Goal: Browse casually: Explore the website without a specific task or goal

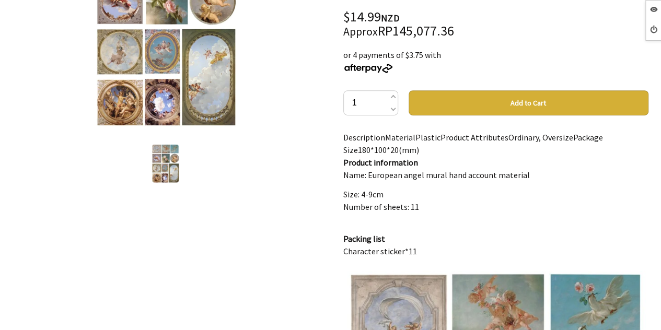
scroll to position [313, 0]
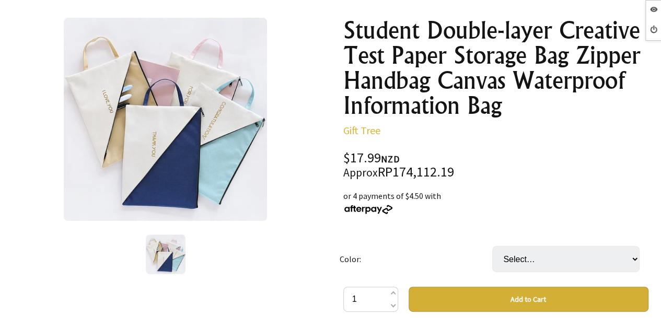
scroll to position [157, 0]
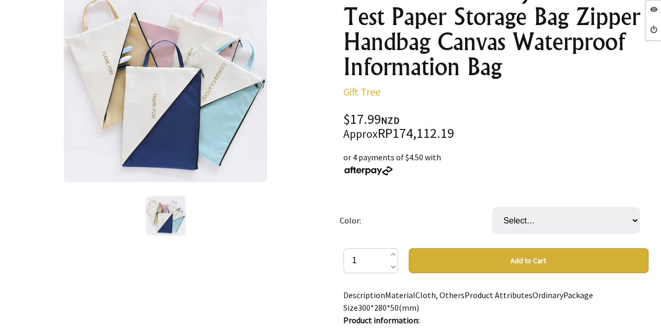
click at [544, 205] on td "Select… Blue Khaki Navy Blue Pink" at bounding box center [568, 220] width 153 height 55
click at [544, 211] on select "Select… Blue Khaki Navy Blue Pink" at bounding box center [565, 220] width 147 height 26
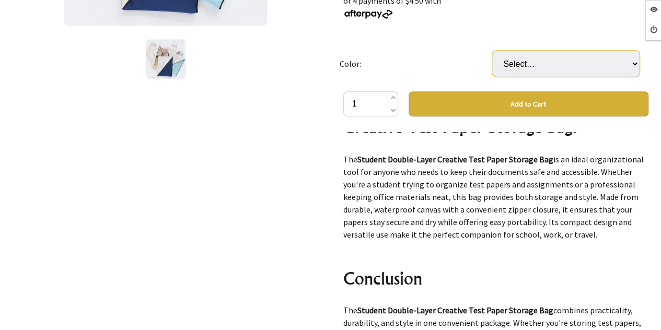
scroll to position [4091, 0]
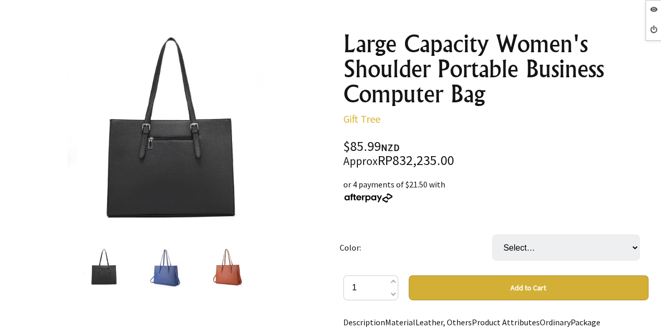
click at [169, 272] on img at bounding box center [165, 268] width 35 height 40
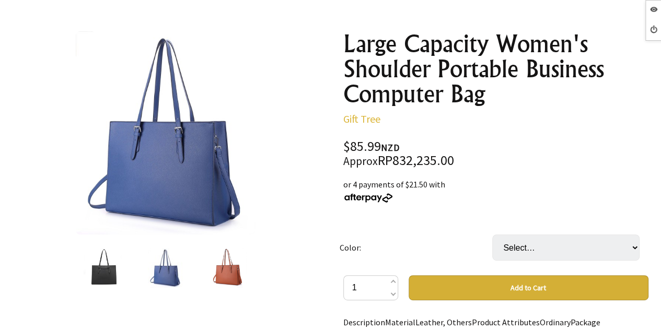
click at [221, 271] on img at bounding box center [228, 268] width 37 height 40
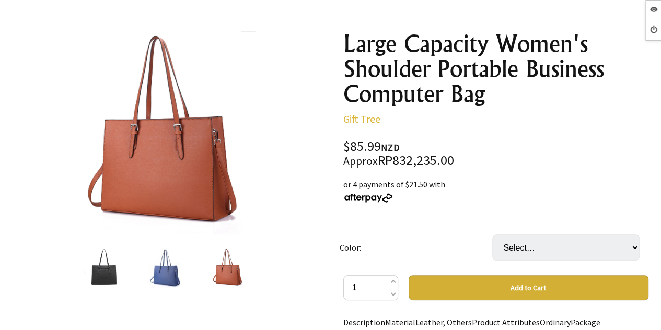
click at [114, 272] on img at bounding box center [103, 268] width 40 height 40
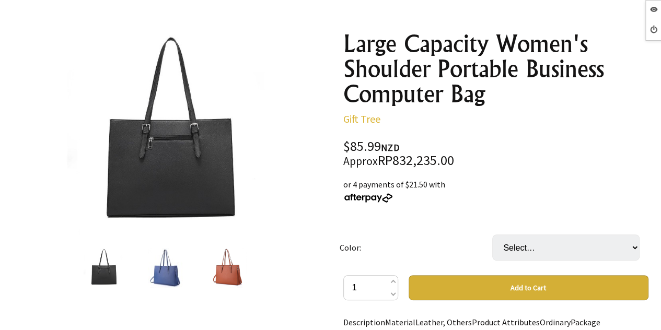
click at [156, 277] on img at bounding box center [165, 268] width 35 height 40
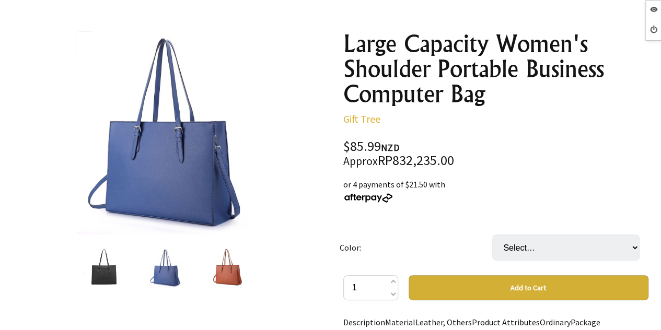
click at [217, 282] on img at bounding box center [228, 268] width 37 height 40
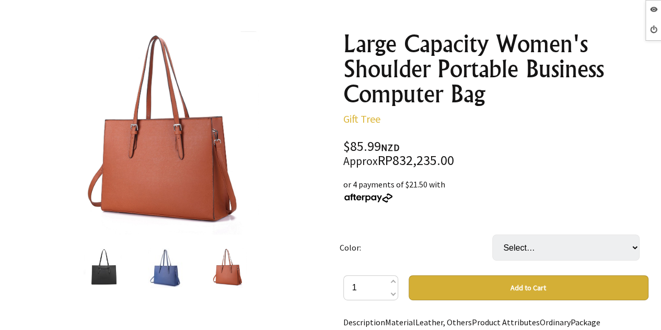
click at [188, 276] on div at bounding box center [165, 268] width 63 height 44
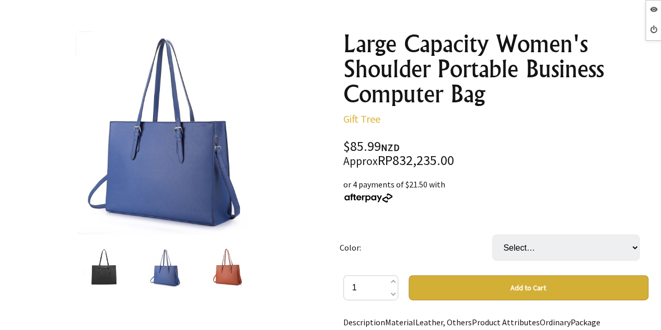
click at [104, 269] on img at bounding box center [103, 268] width 40 height 40
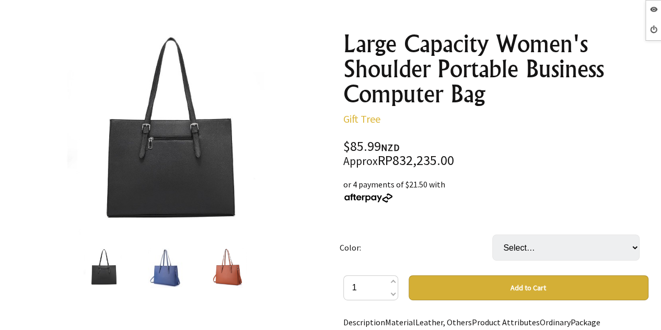
click at [208, 278] on div at bounding box center [228, 268] width 63 height 44
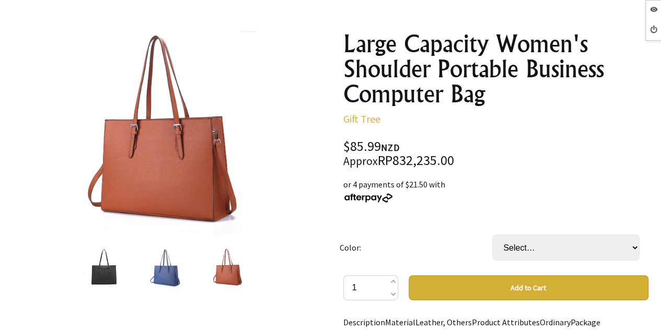
click at [166, 272] on img at bounding box center [165, 268] width 35 height 40
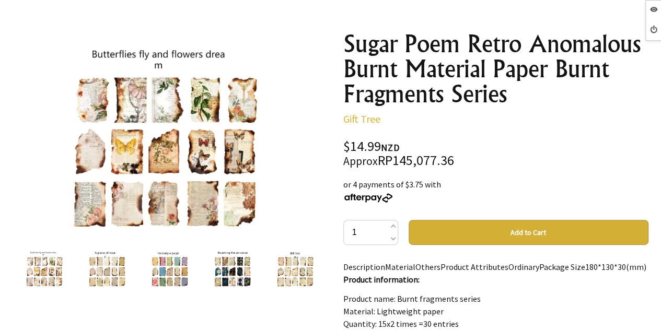
click at [118, 265] on img at bounding box center [107, 268] width 40 height 40
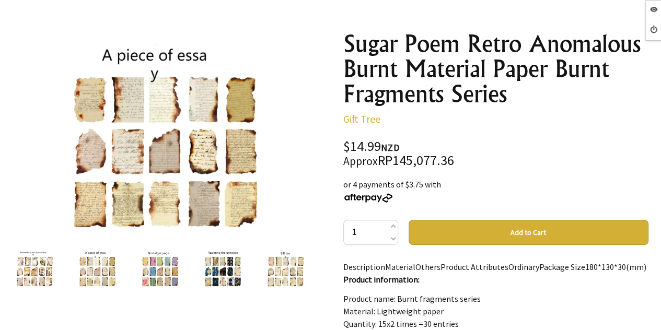
click at [159, 262] on img at bounding box center [160, 268] width 40 height 40
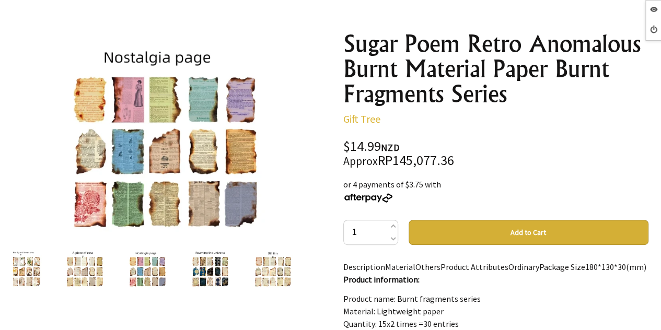
click at [193, 264] on img at bounding box center [210, 268] width 40 height 40
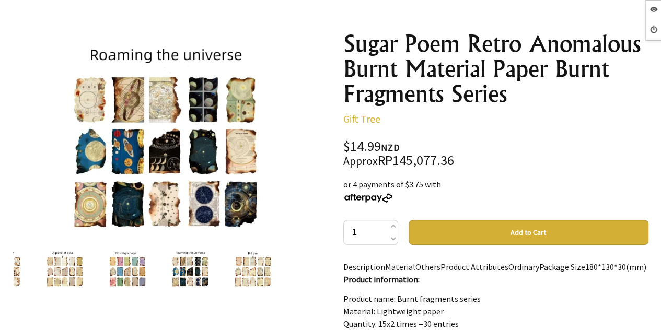
click at [236, 267] on img at bounding box center [252, 268] width 40 height 40
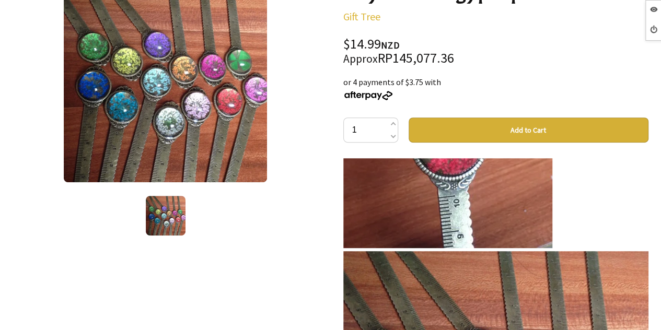
scroll to position [1306, 0]
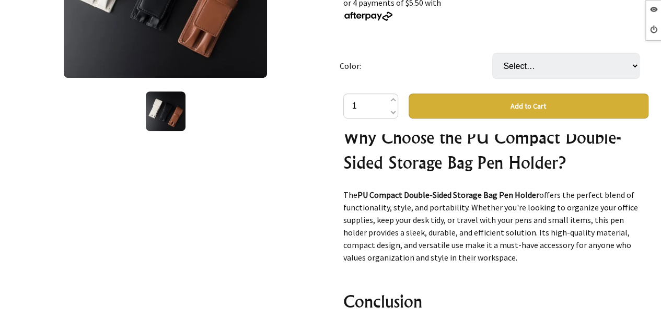
scroll to position [3042, 0]
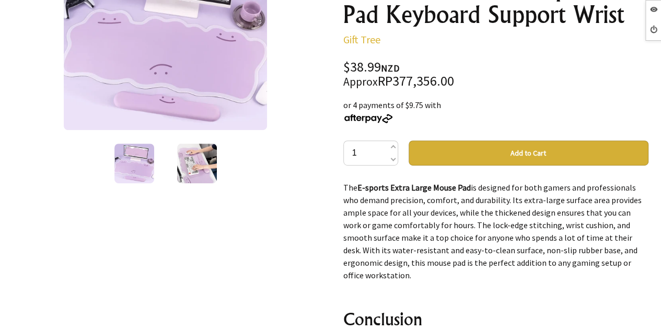
scroll to position [366, 0]
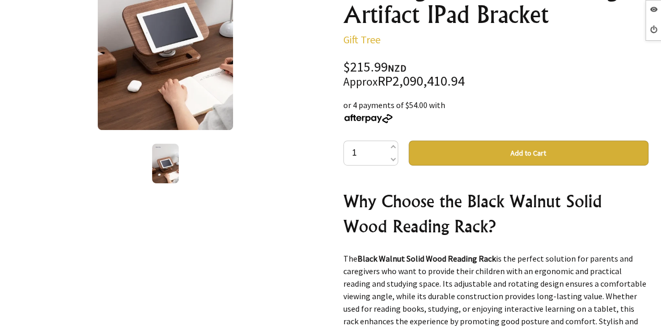
scroll to position [5298, 0]
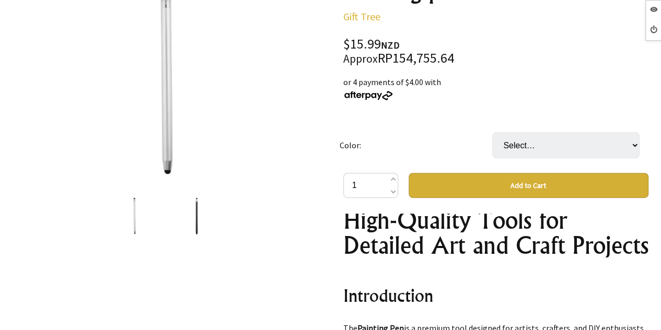
scroll to position [3605, 0]
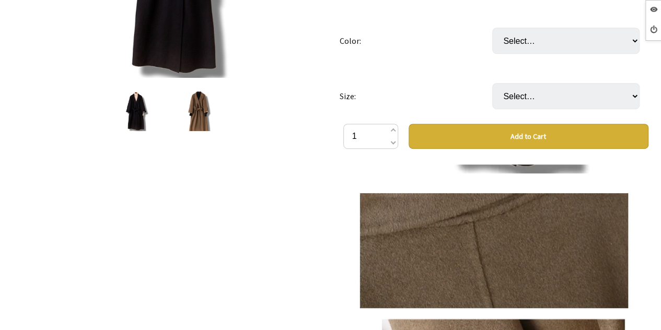
scroll to position [731, 0]
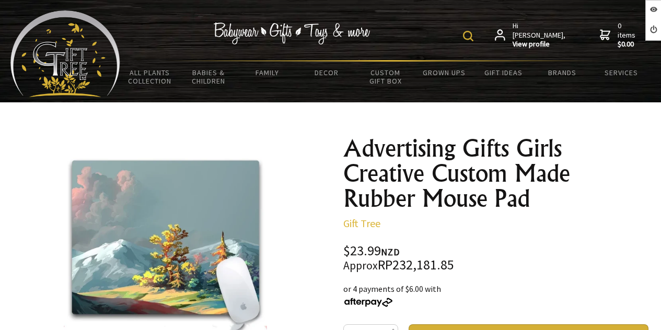
scroll to position [157, 0]
